Goal: Task Accomplishment & Management: Manage account settings

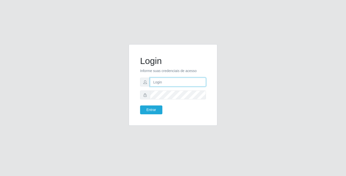
click at [177, 83] on input "text" at bounding box center [178, 82] width 56 height 9
type input "franciscojunior@bemais"
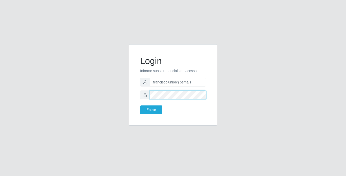
click at [140, 106] on button "Entrar" at bounding box center [151, 110] width 22 height 9
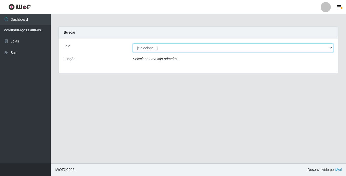
click at [168, 49] on select "[Selecione...] Bemais Supermercados - [GEOGRAPHIC_DATA]" at bounding box center [233, 48] width 200 height 9
select select "250"
click at [133, 44] on select "[Selecione...] Bemais Supermercados - [GEOGRAPHIC_DATA]" at bounding box center [233, 48] width 200 height 9
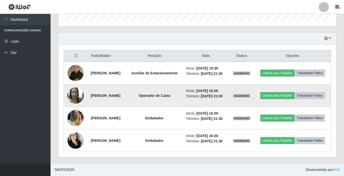
scroll to position [175, 0]
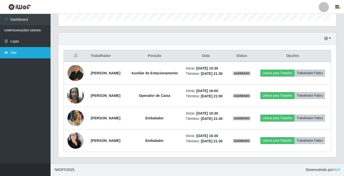
click at [17, 52] on link "Sair" at bounding box center [25, 52] width 51 height 11
